Goal: Task Accomplishment & Management: Manage account settings

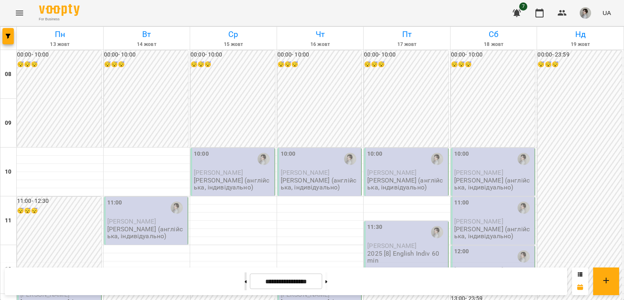
click at [245, 283] on button at bounding box center [246, 281] width 2 height 18
type input "**********"
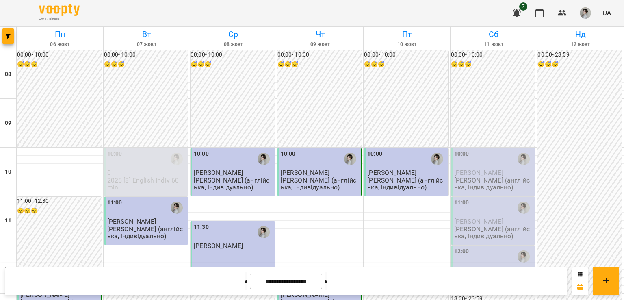
scroll to position [59, 0]
click at [478, 150] on div "10:00" at bounding box center [493, 159] width 79 height 19
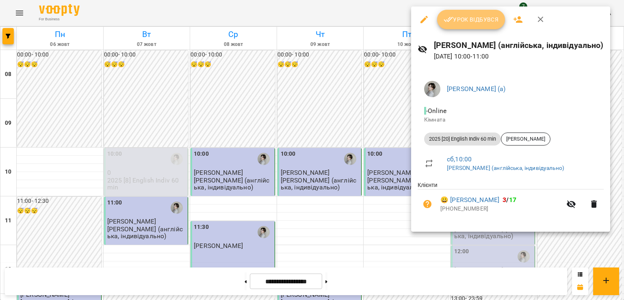
click at [454, 22] on span "Урок відбувся" at bounding box center [471, 20] width 55 height 10
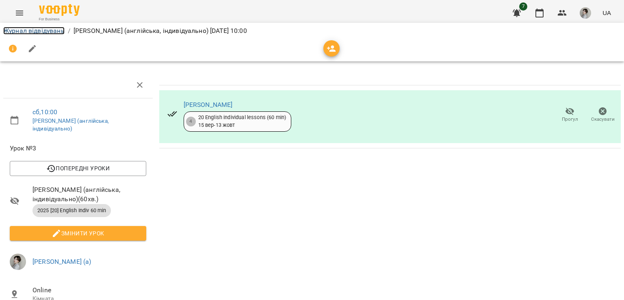
click at [55, 31] on link "Журнал відвідувань" at bounding box center [33, 31] width 61 height 8
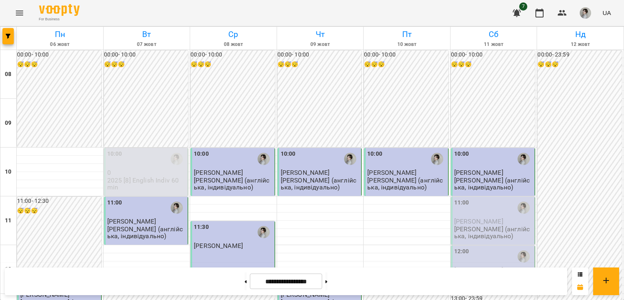
click at [474, 225] on p "[PERSON_NAME]" at bounding box center [493, 221] width 79 height 7
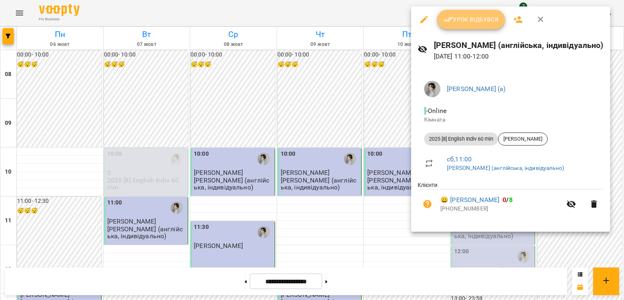
click at [465, 13] on button "Урок відбувся" at bounding box center [471, 20] width 68 height 20
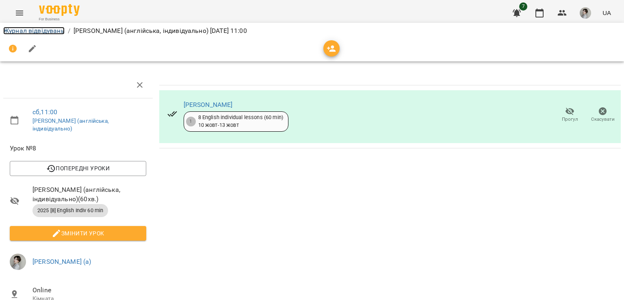
click at [57, 27] on link "Журнал відвідувань" at bounding box center [33, 31] width 61 height 8
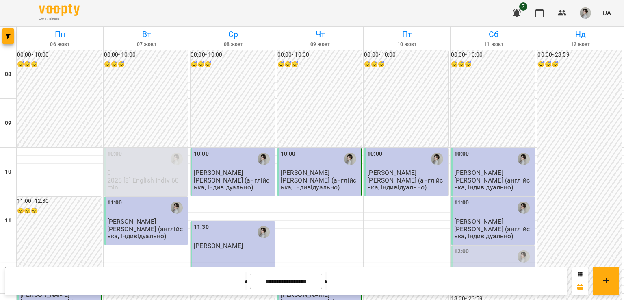
click at [500, 254] on div "12:00" at bounding box center [493, 256] width 79 height 19
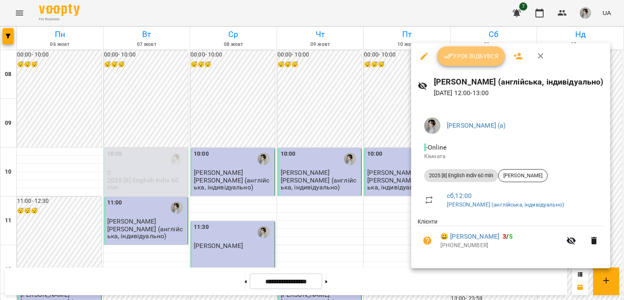
click at [455, 53] on span "Урок відбувся" at bounding box center [471, 56] width 55 height 10
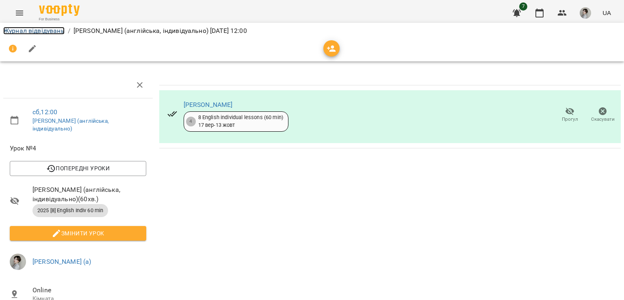
click at [50, 28] on link "Журнал відвідувань" at bounding box center [33, 31] width 61 height 8
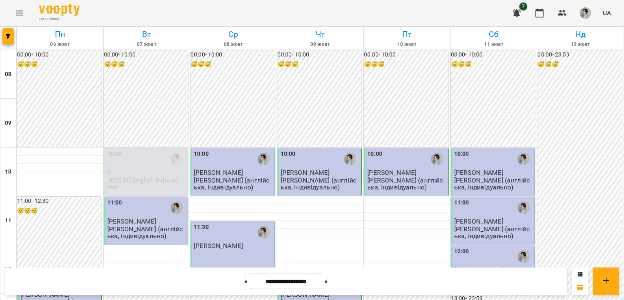
scroll to position [132, 0]
click at [328, 286] on button at bounding box center [327, 281] width 2 height 18
type input "**********"
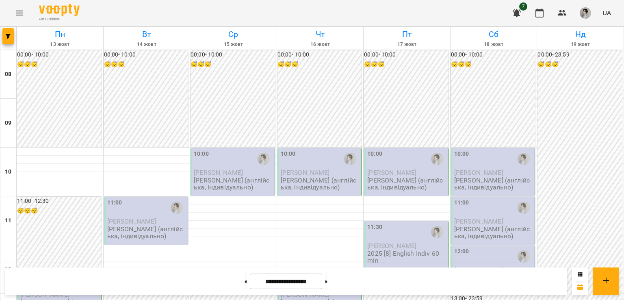
scroll to position [130, 0]
click at [84, 272] on div at bounding box center [90, 281] width 19 height 19
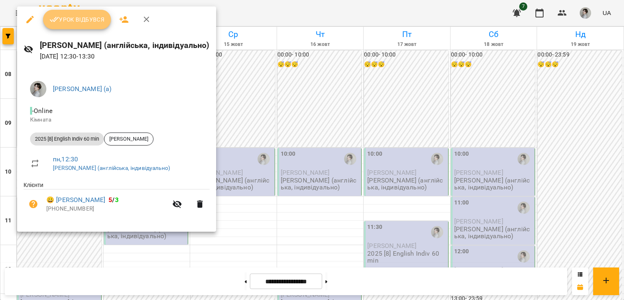
click at [82, 19] on span "Урок відбувся" at bounding box center [77, 20] width 55 height 10
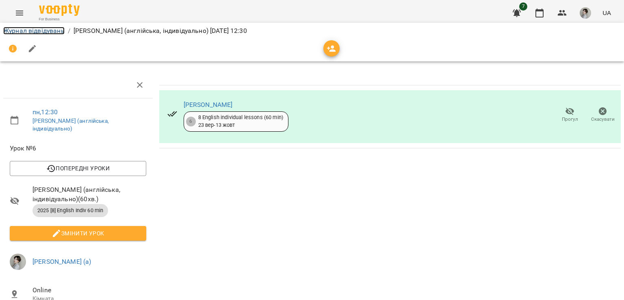
click at [27, 29] on link "Журнал відвідувань" at bounding box center [33, 31] width 61 height 8
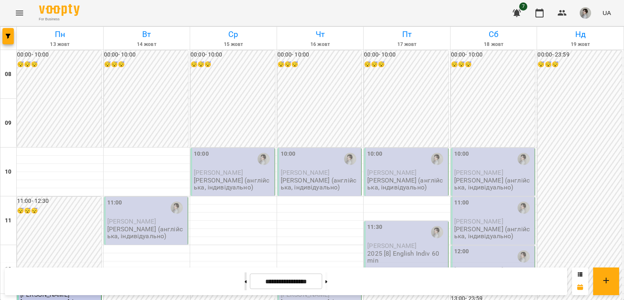
click at [245, 287] on button at bounding box center [246, 281] width 2 height 18
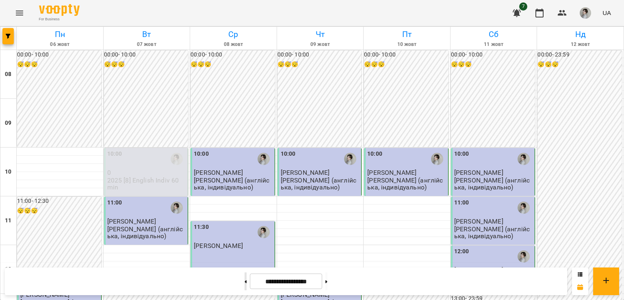
click at [245, 287] on button at bounding box center [246, 281] width 2 height 18
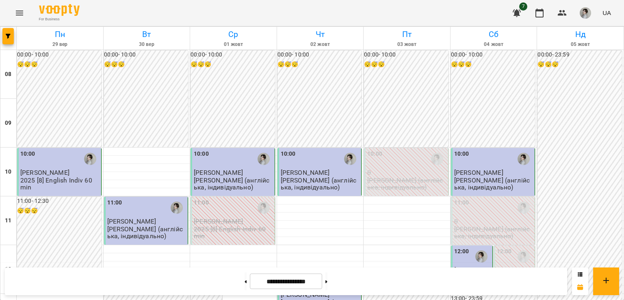
scroll to position [57, 0]
click at [328, 283] on button at bounding box center [327, 281] width 2 height 18
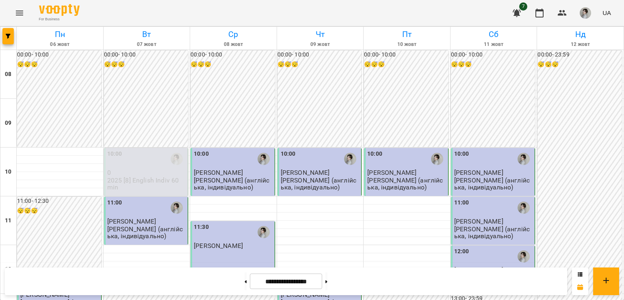
scroll to position [106, 0]
click at [328, 283] on button at bounding box center [327, 281] width 2 height 18
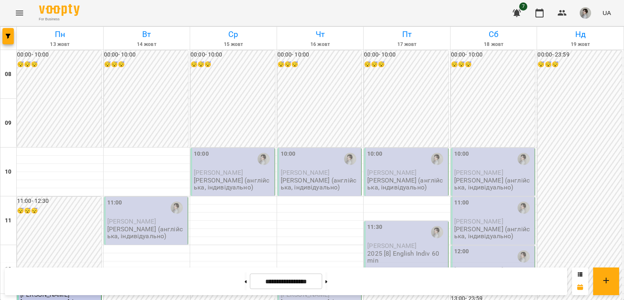
scroll to position [399, 0]
click at [245, 283] on button at bounding box center [246, 281] width 2 height 18
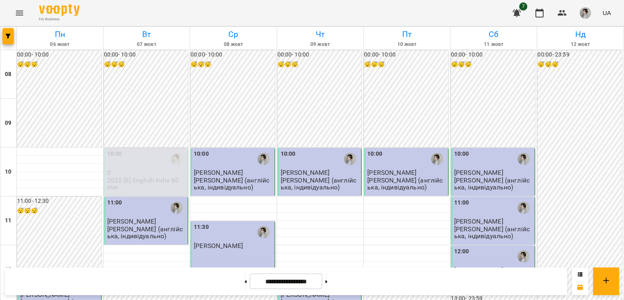
scroll to position [518, 0]
click at [328, 285] on button at bounding box center [327, 281] width 2 height 18
type input "**********"
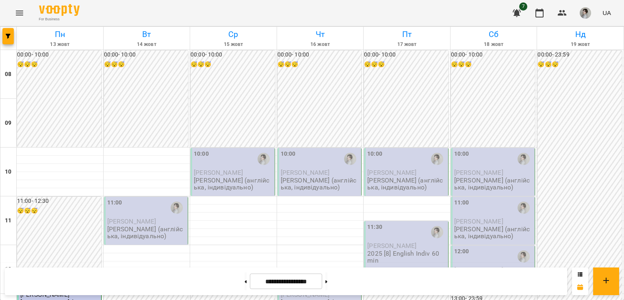
scroll to position [0, 0]
